Goal: Book appointment/travel/reservation

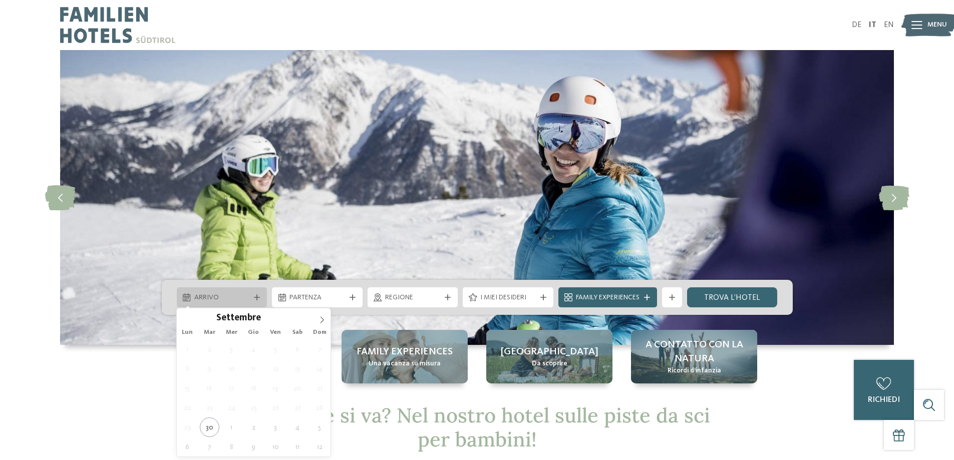
click at [239, 298] on span "Arrivo" at bounding box center [222, 298] width 56 height 10
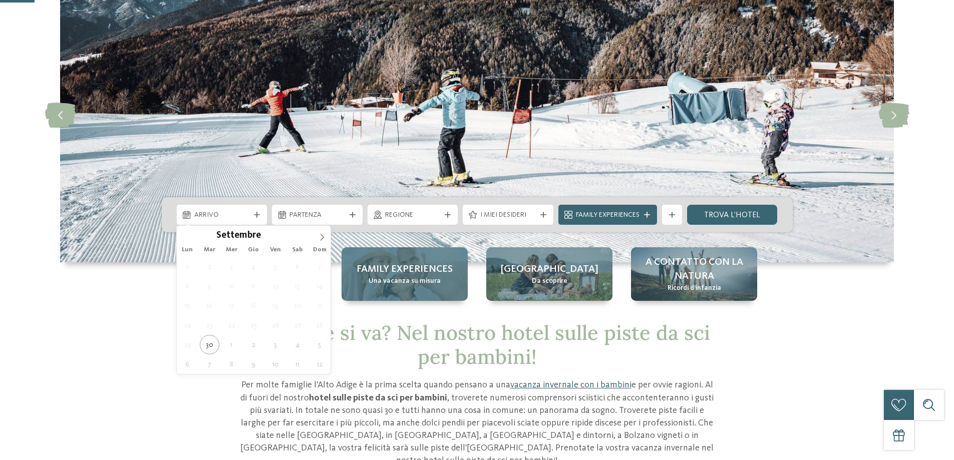
scroll to position [100, 0]
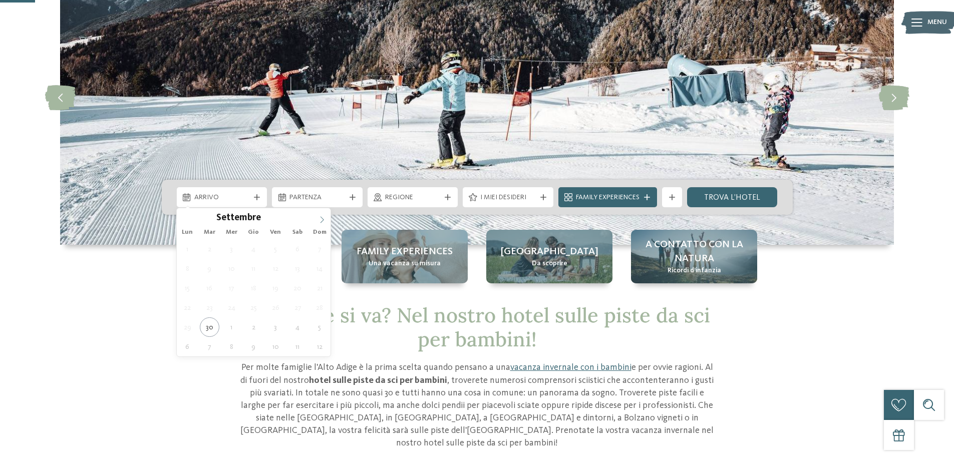
click at [321, 215] on span at bounding box center [322, 216] width 17 height 17
type input "****"
click at [321, 215] on span at bounding box center [322, 216] width 17 height 17
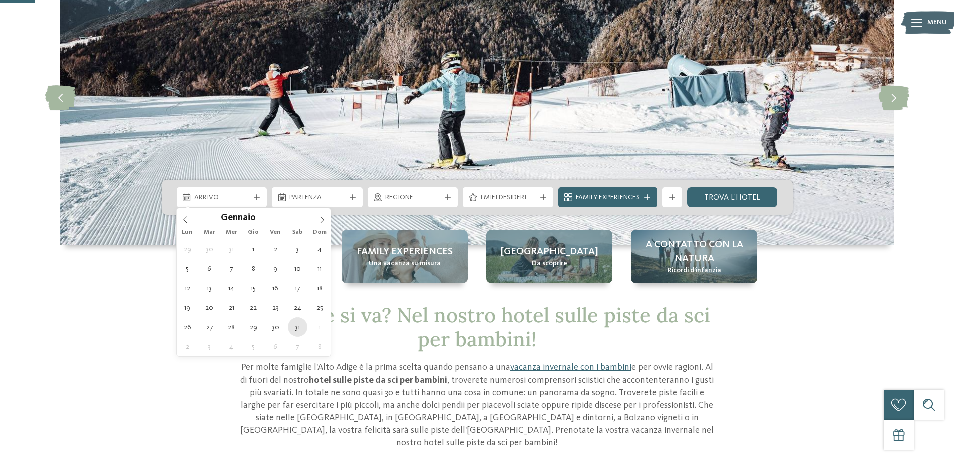
type div "[DATE]"
type input "****"
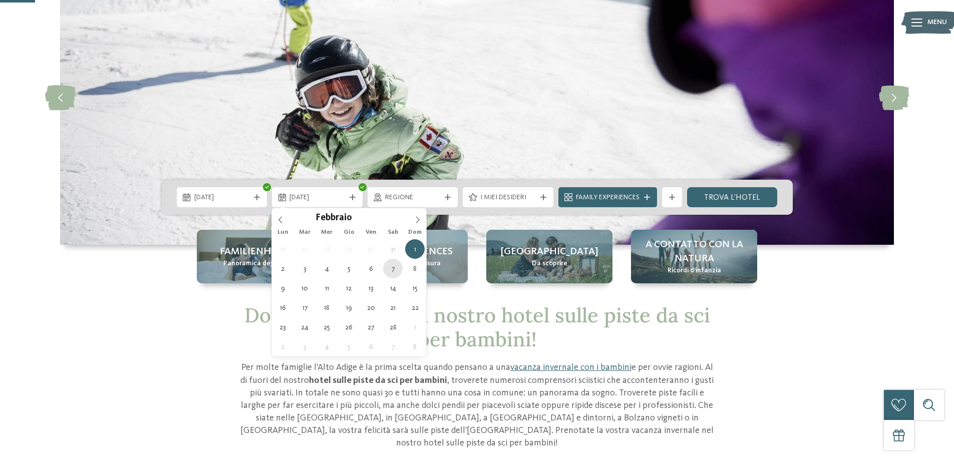
type div "[DATE]"
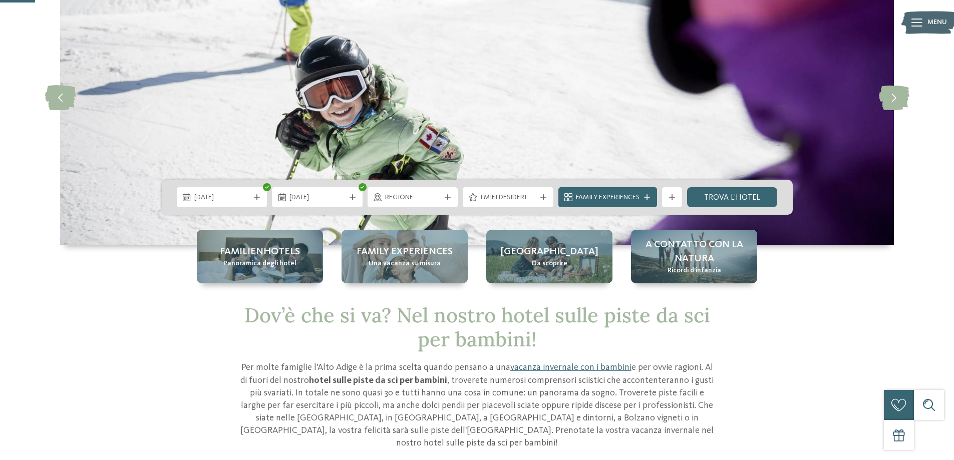
click at [426, 192] on div "Regione" at bounding box center [413, 197] width 61 height 11
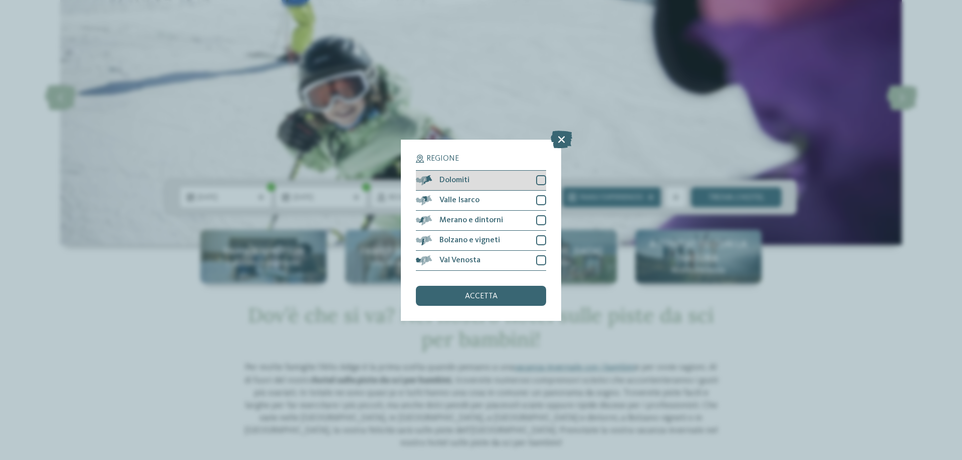
click at [545, 177] on div at bounding box center [541, 180] width 10 height 10
click at [520, 301] on div "accetta" at bounding box center [481, 296] width 130 height 20
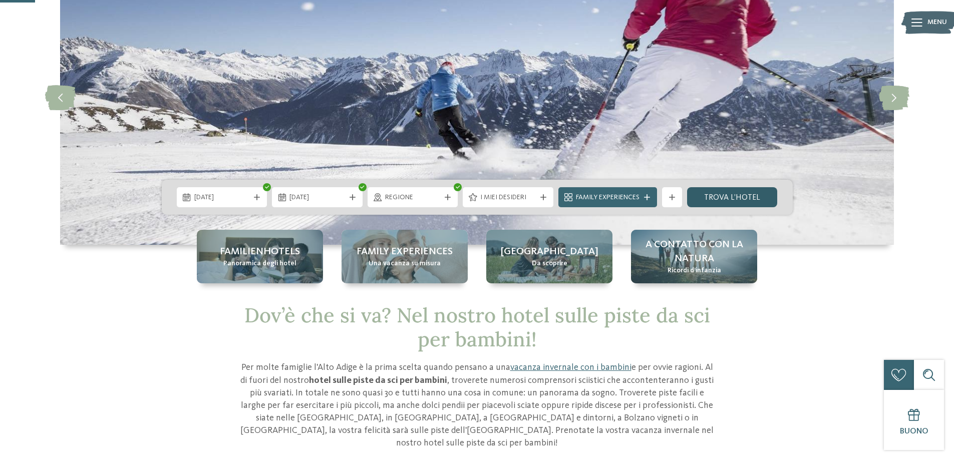
click at [729, 191] on link "trova l’hotel" at bounding box center [732, 197] width 91 height 20
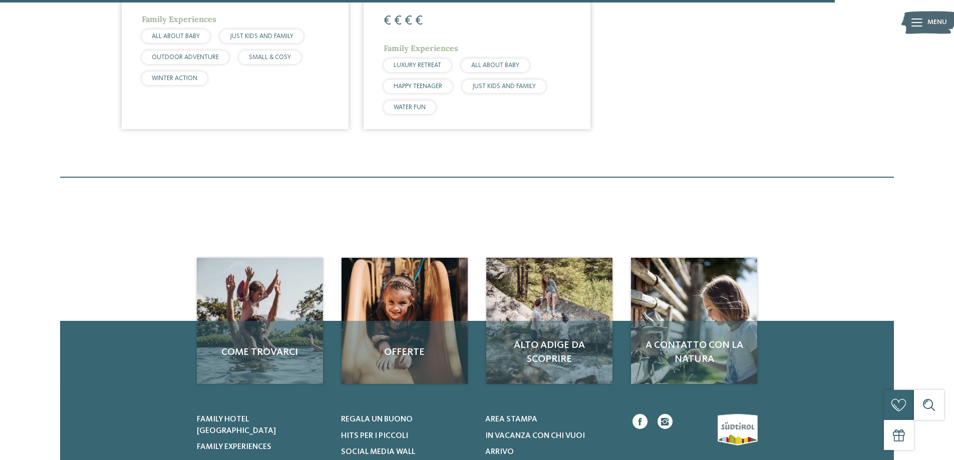
scroll to position [1330, 0]
